Goal: Information Seeking & Learning: Learn about a topic

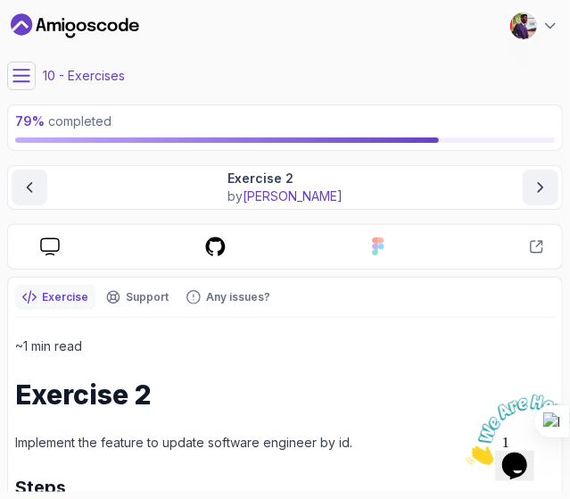
scroll to position [2, 0]
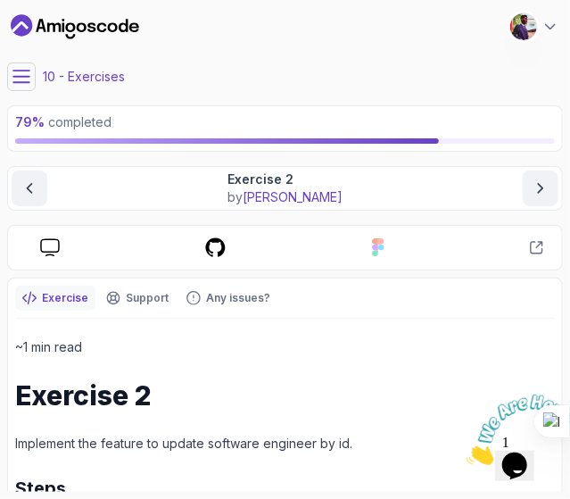
click at [27, 70] on icon at bounding box center [21, 76] width 16 height 12
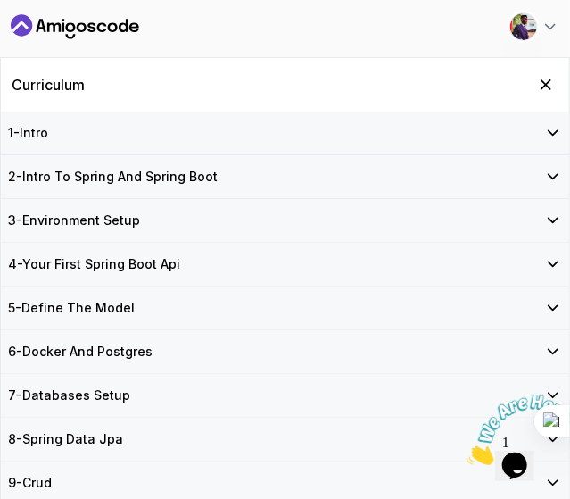
scroll to position [247, 0]
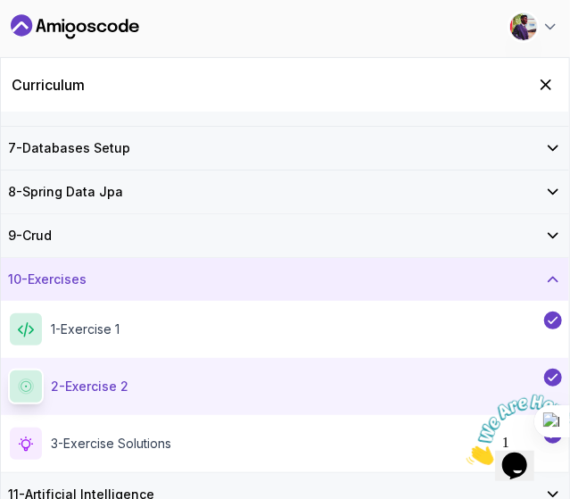
click at [169, 480] on div "11 - Artificial Intelligence" at bounding box center [285, 494] width 568 height 43
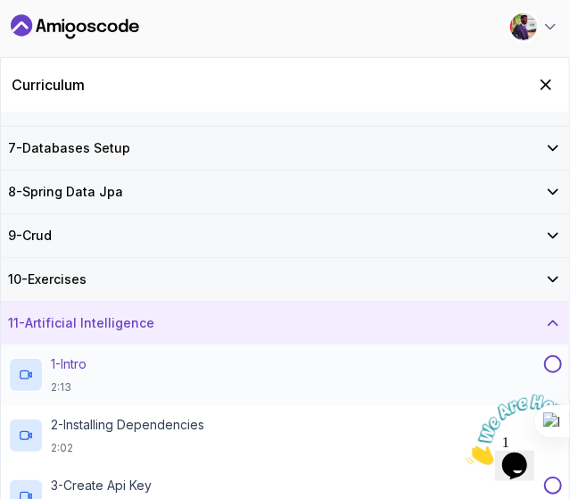
click at [161, 370] on div "1 - Intro 2:13" at bounding box center [274, 374] width 532 height 39
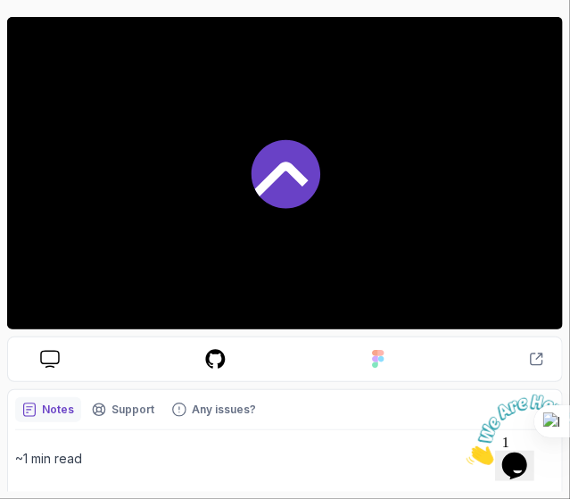
scroll to position [151, 0]
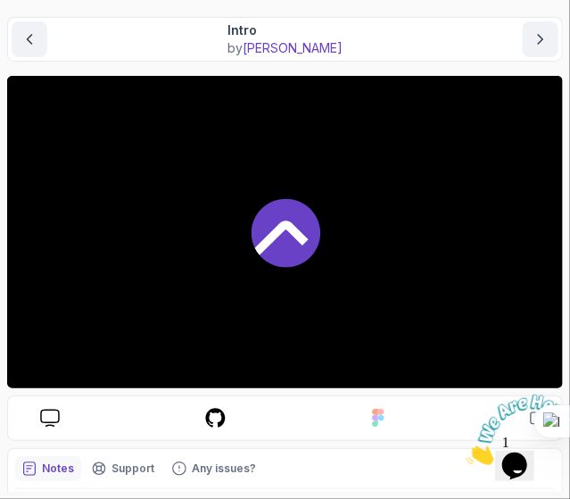
click at [293, 242] on icon at bounding box center [285, 233] width 69 height 69
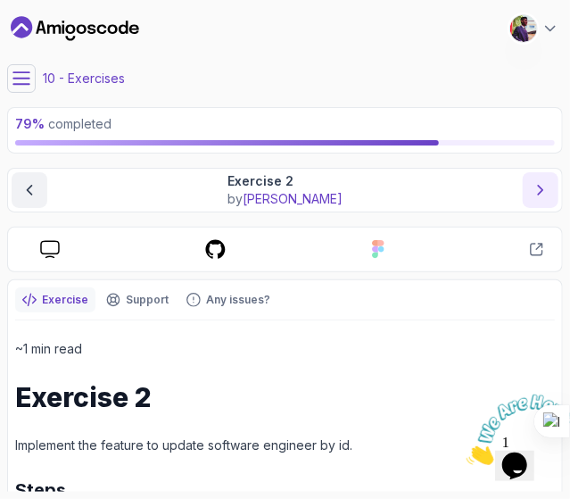
click at [533, 191] on icon "next content" at bounding box center [541, 190] width 18 height 18
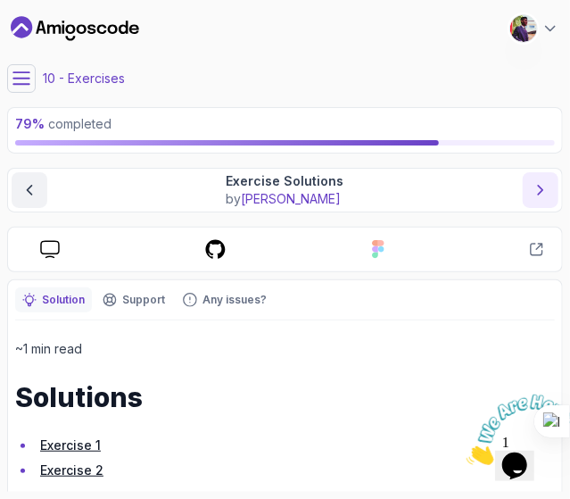
click at [533, 191] on icon "next content" at bounding box center [541, 190] width 18 height 18
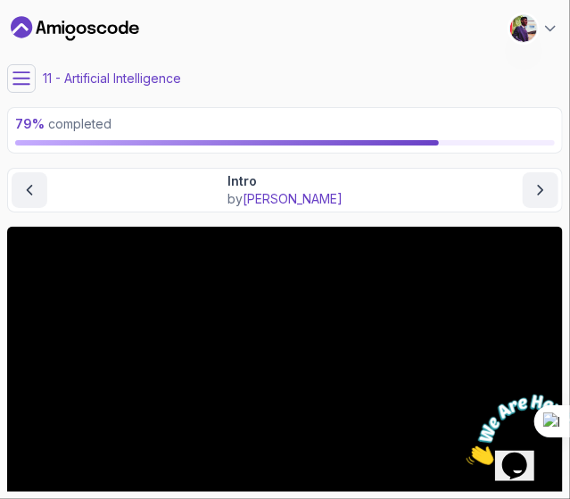
scroll to position [182, 0]
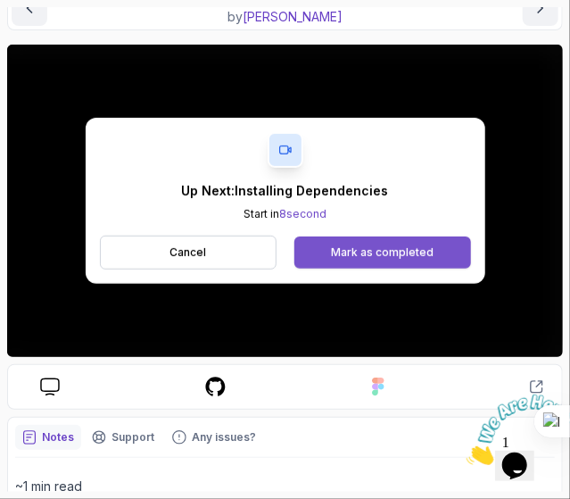
click at [401, 258] on div "Mark as completed" at bounding box center [382, 252] width 103 height 14
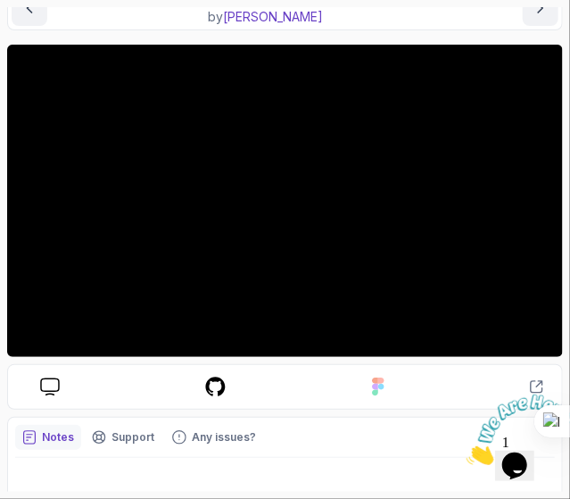
scroll to position [241, 0]
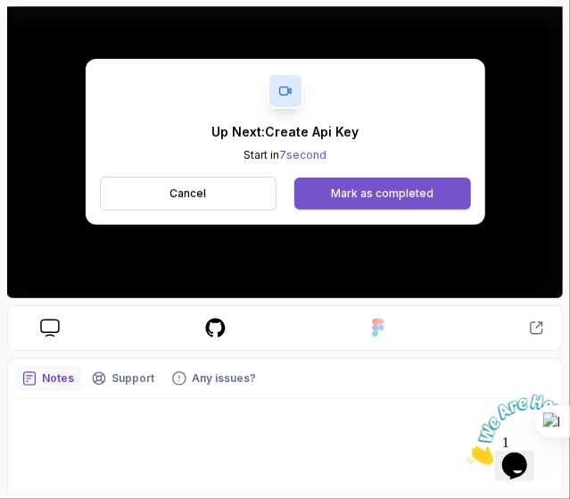
click at [416, 188] on div "Mark as completed" at bounding box center [382, 193] width 103 height 14
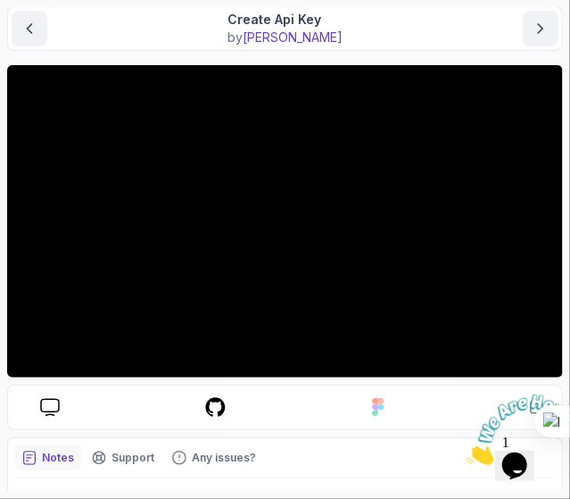
scroll to position [148, 0]
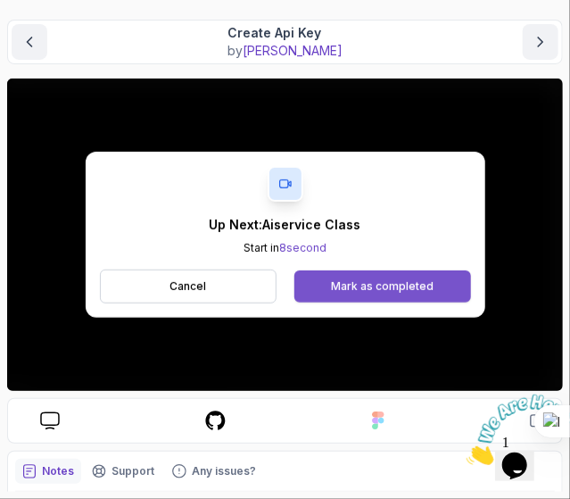
click at [418, 281] on div "Mark as completed" at bounding box center [382, 286] width 103 height 14
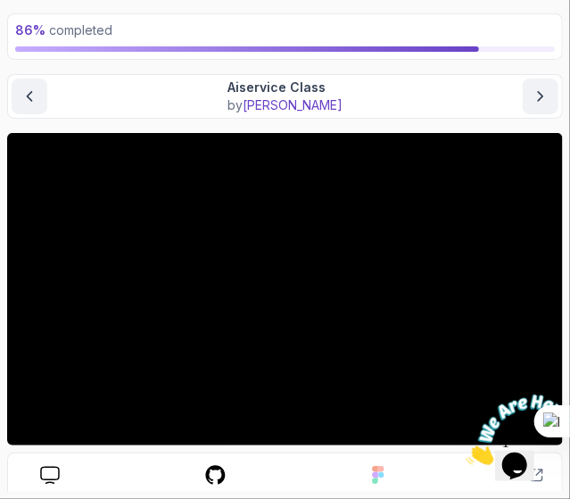
scroll to position [99, 0]
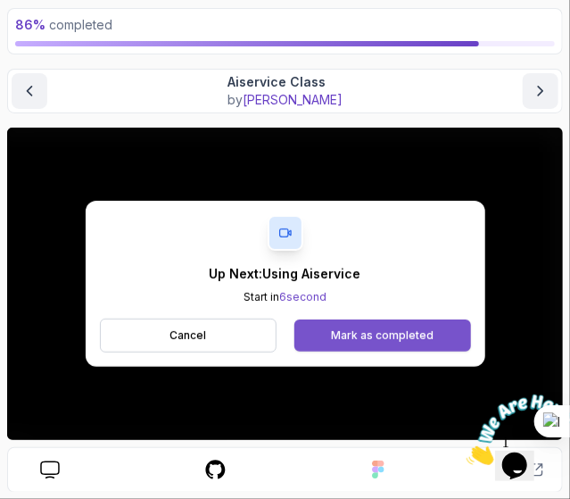
click at [382, 333] on div "Mark as completed" at bounding box center [382, 335] width 103 height 14
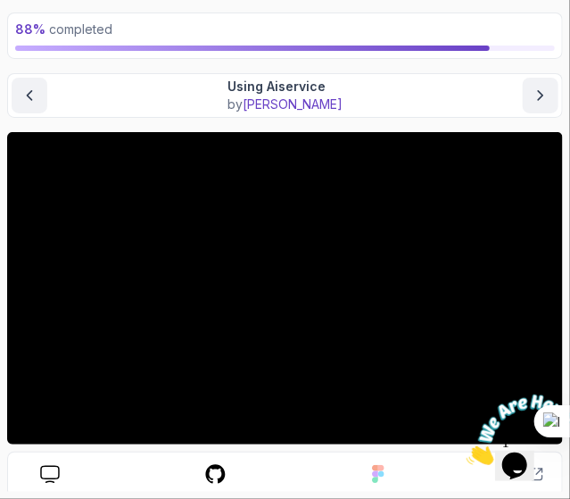
scroll to position [82, 0]
